Goal: Transaction & Acquisition: Purchase product/service

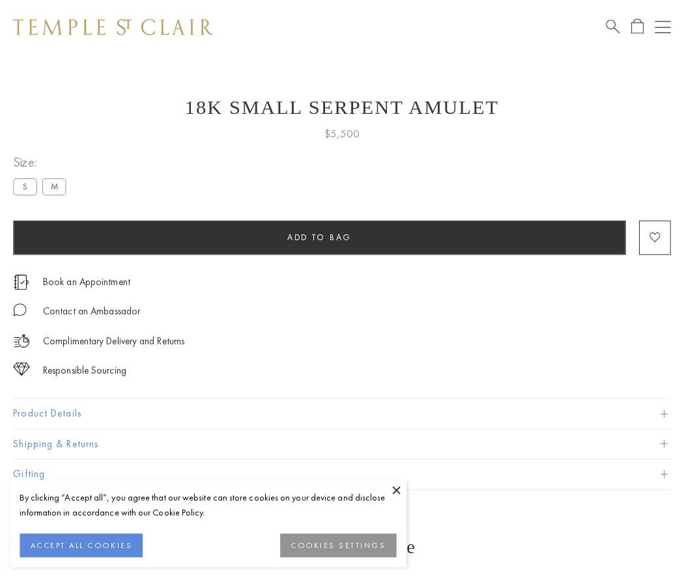
scroll to position [15, 0]
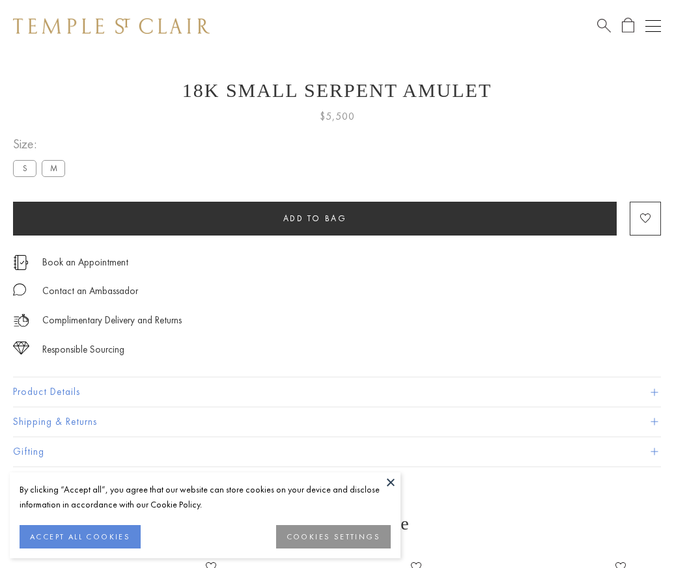
click at [314, 218] on span "Add to bag" at bounding box center [315, 218] width 64 height 11
